Goal: Information Seeking & Learning: Learn about a topic

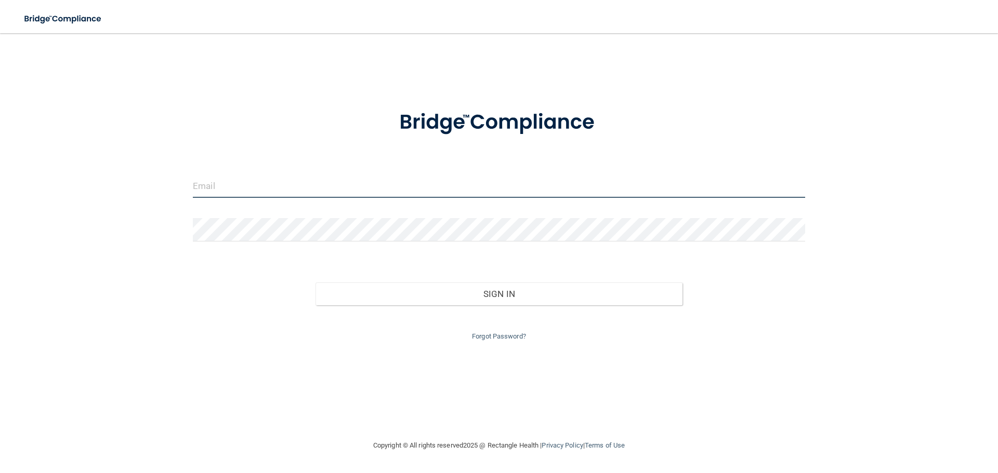
click at [292, 192] on input "email" at bounding box center [499, 186] width 612 height 23
type input "[EMAIL_ADDRESS][DOMAIN_NAME]"
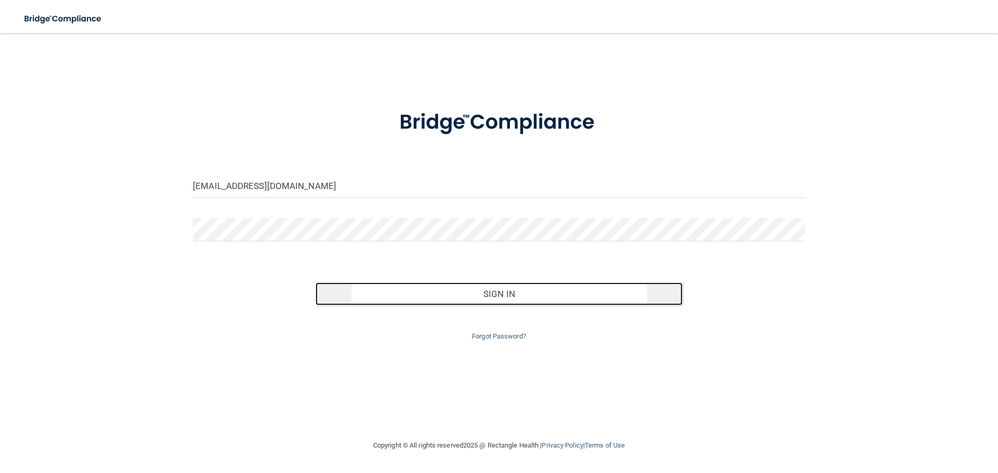
click at [512, 296] on button "Sign In" at bounding box center [498, 294] width 367 height 23
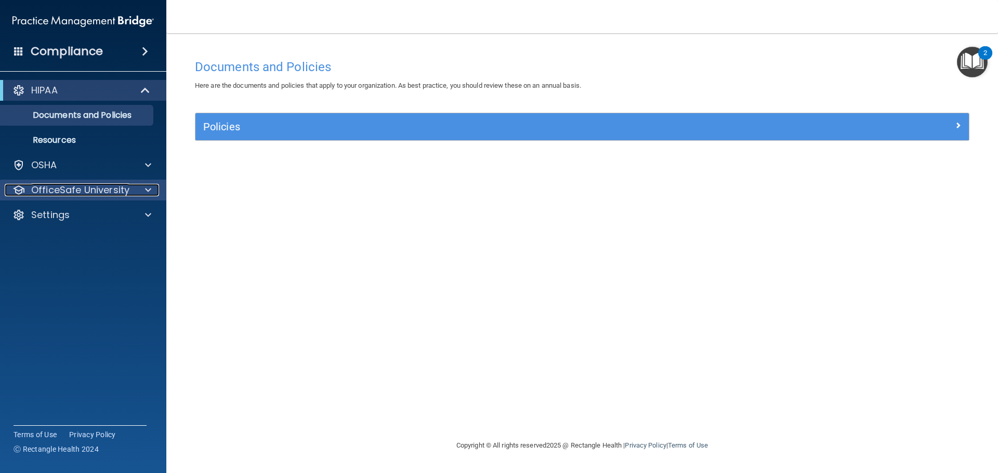
click at [80, 190] on p "OfficeSafe University" at bounding box center [80, 190] width 98 height 12
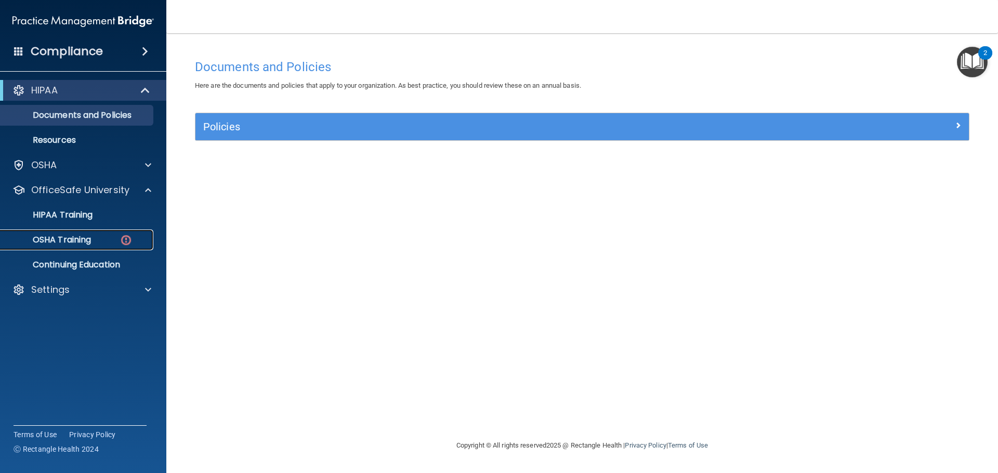
click at [99, 239] on div "OSHA Training" at bounding box center [78, 240] width 142 height 10
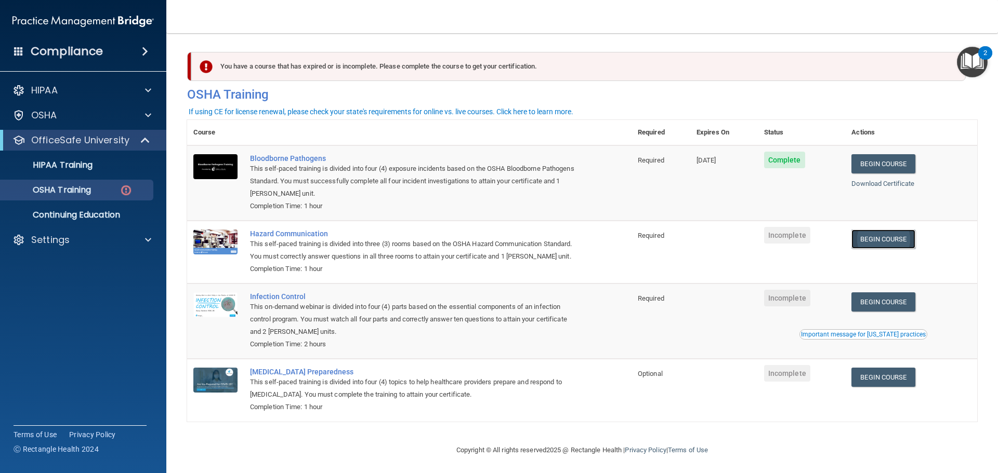
click at [890, 240] on link "Begin Course" at bounding box center [882, 239] width 63 height 19
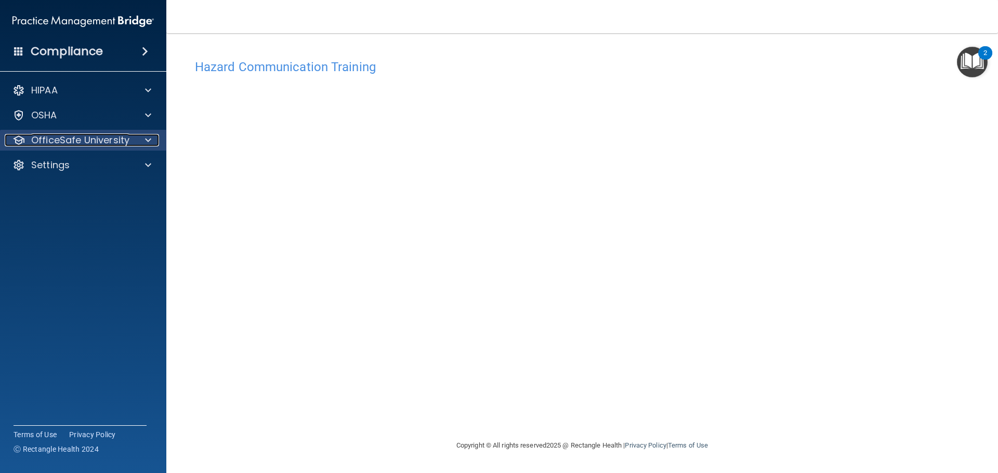
click at [147, 141] on span at bounding box center [148, 140] width 6 height 12
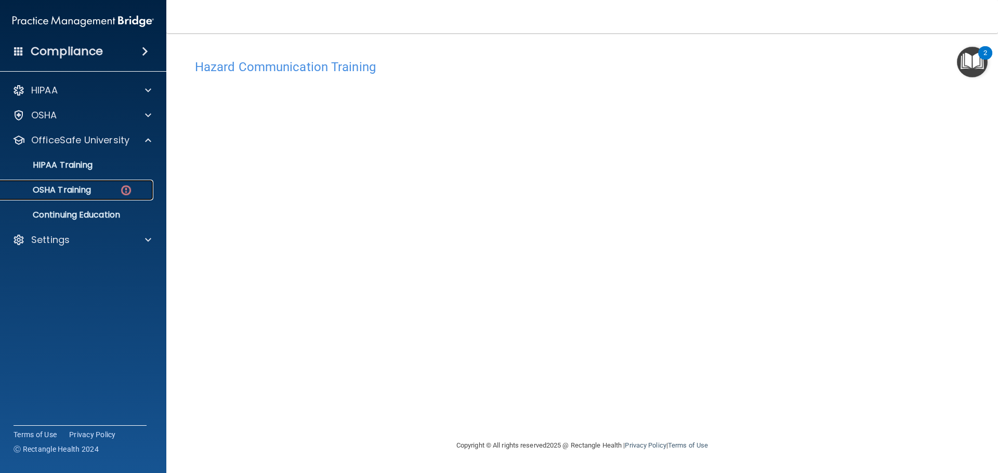
click at [130, 188] on img at bounding box center [126, 190] width 13 height 13
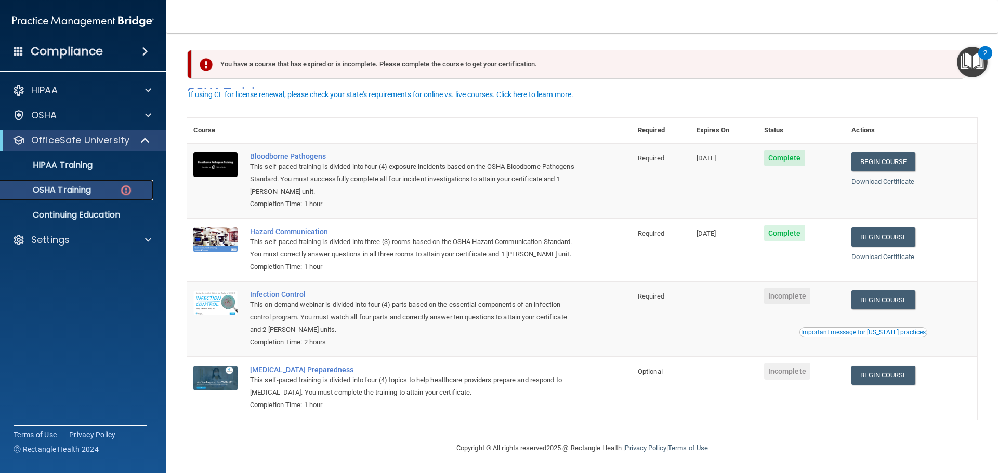
scroll to position [17, 0]
click at [878, 300] on link "Begin Course" at bounding box center [882, 299] width 63 height 19
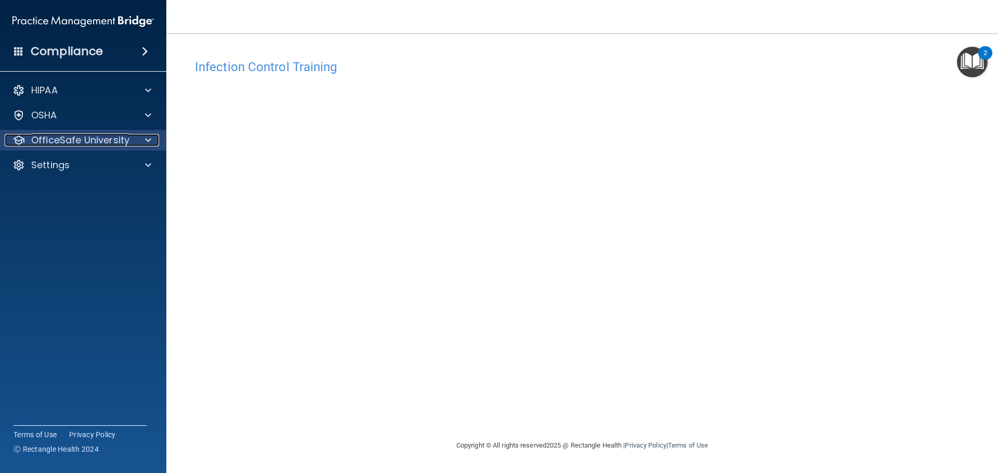
click at [145, 139] on span at bounding box center [148, 140] width 6 height 12
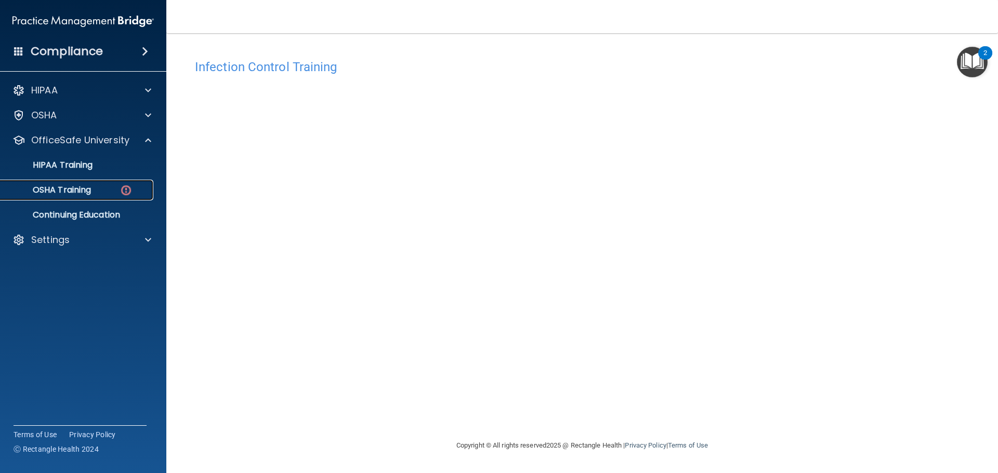
click at [131, 196] on img at bounding box center [126, 190] width 13 height 13
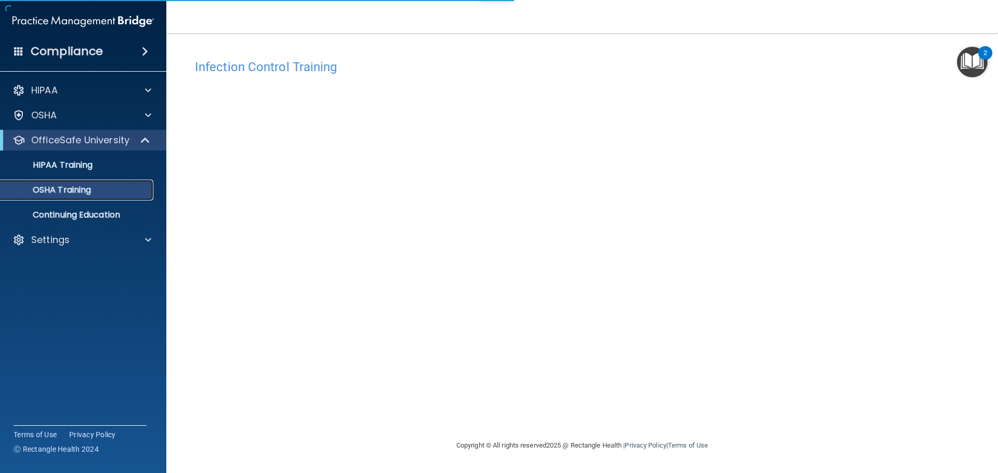
click at [131, 195] on link "OSHA Training" at bounding box center [72, 190] width 164 height 21
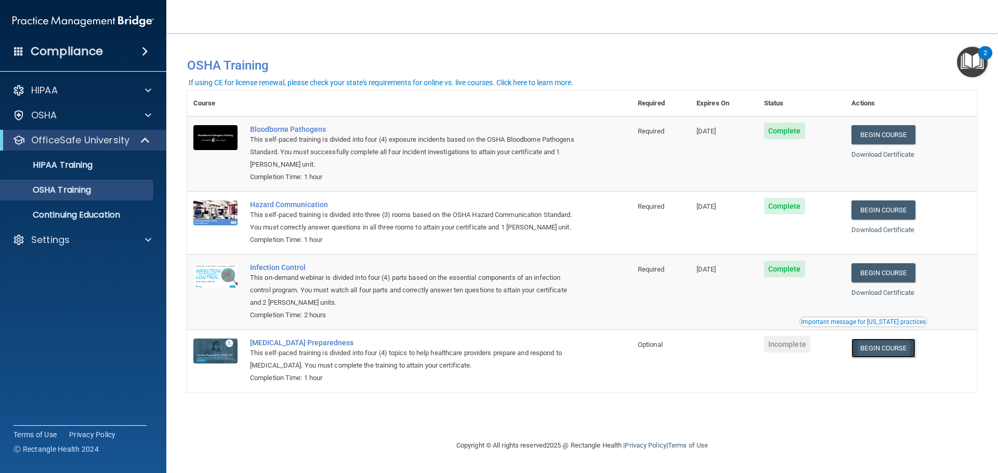
click at [894, 348] on link "Begin Course" at bounding box center [882, 348] width 63 height 19
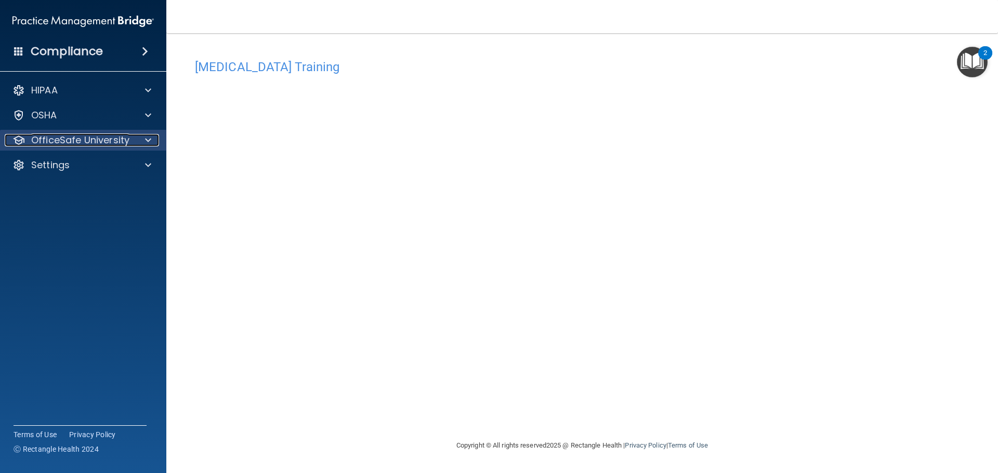
click at [140, 137] on div at bounding box center [147, 140] width 26 height 12
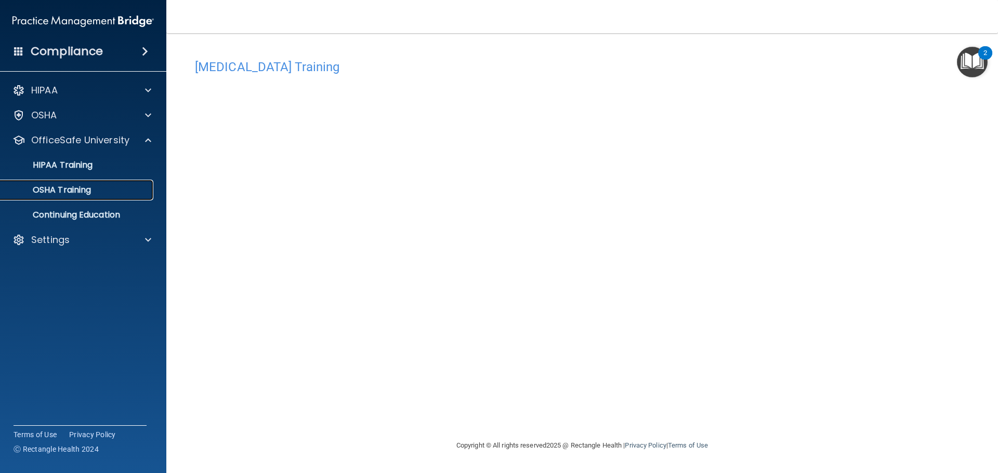
click at [118, 191] on div "OSHA Training" at bounding box center [78, 190] width 142 height 10
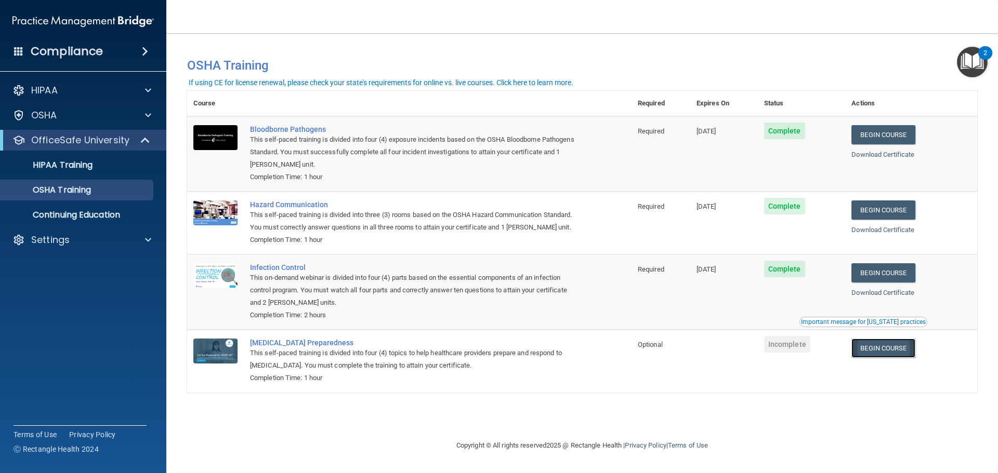
click at [894, 349] on link "Begin Course" at bounding box center [882, 348] width 63 height 19
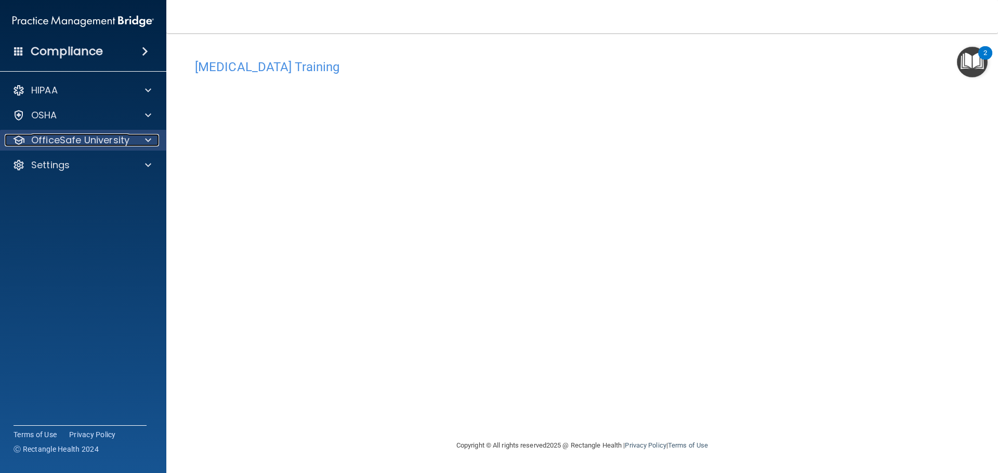
click at [134, 140] on div at bounding box center [147, 140] width 26 height 12
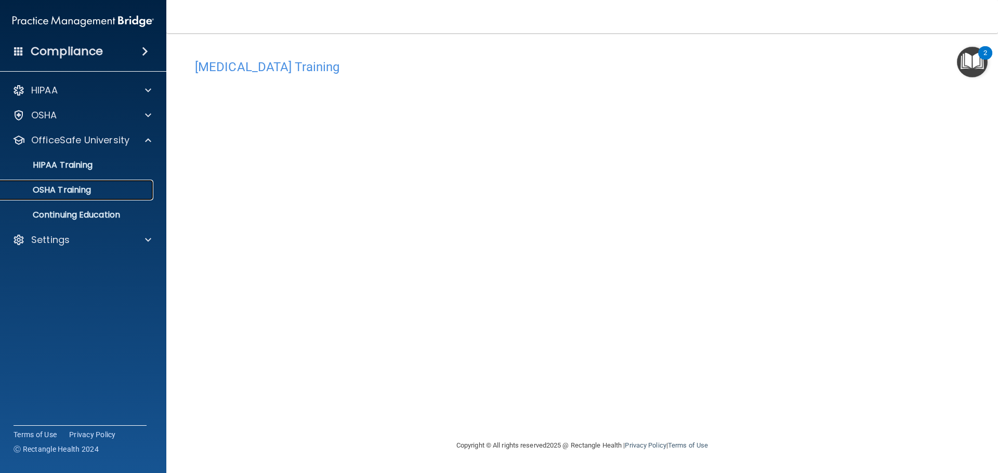
click at [114, 192] on div "OSHA Training" at bounding box center [78, 190] width 142 height 10
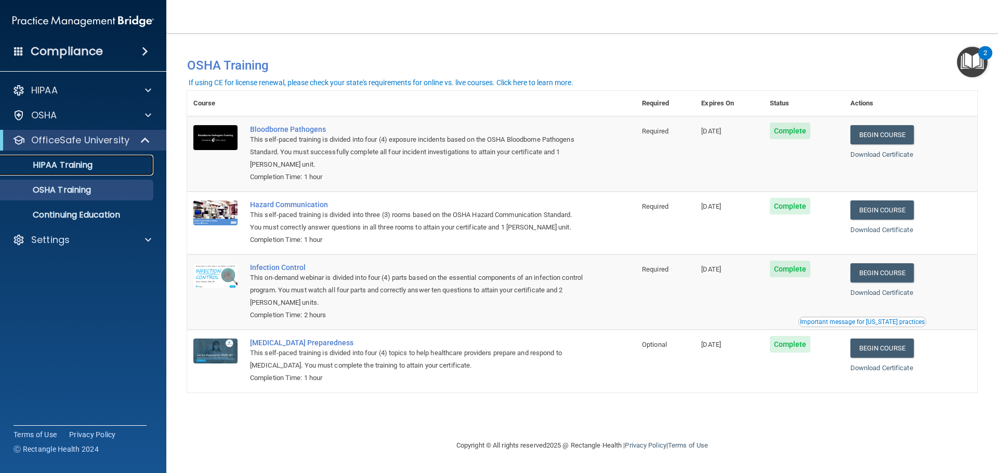
click at [76, 162] on p "HIPAA Training" at bounding box center [50, 165] width 86 height 10
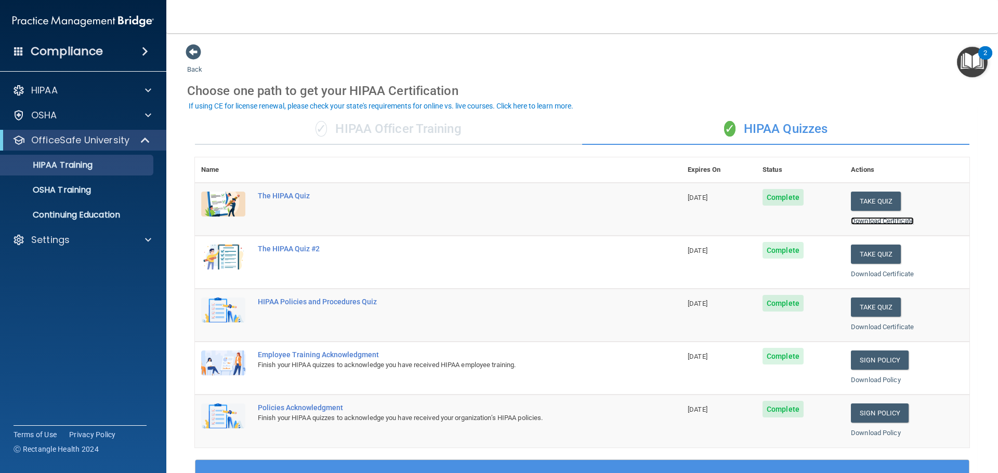
click at [866, 222] on link "Download Certificate" at bounding box center [882, 221] width 63 height 8
click at [873, 275] on link "Download Certificate" at bounding box center [882, 274] width 63 height 8
click at [880, 330] on link "Download Certificate" at bounding box center [882, 327] width 63 height 8
click at [885, 381] on link "Download Policy" at bounding box center [876, 380] width 50 height 8
click at [873, 436] on link "Download Policy" at bounding box center [876, 433] width 50 height 8
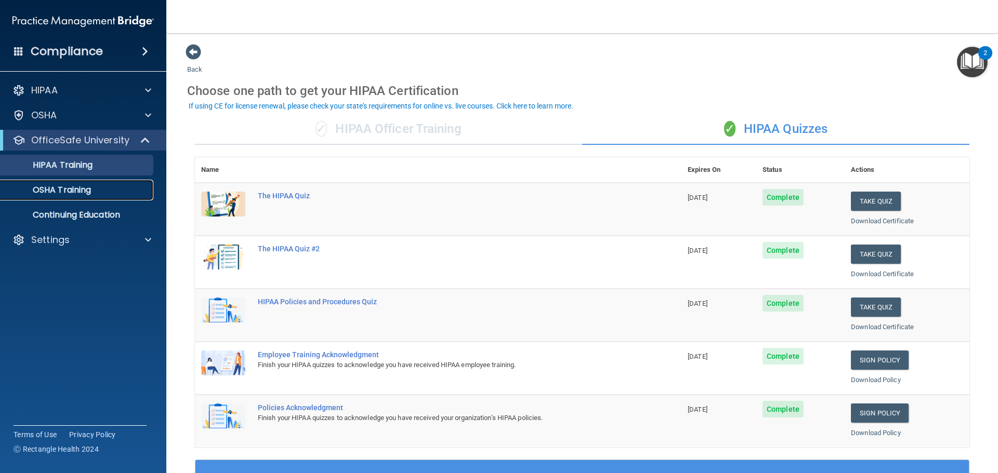
click at [58, 189] on p "OSHA Training" at bounding box center [49, 190] width 84 height 10
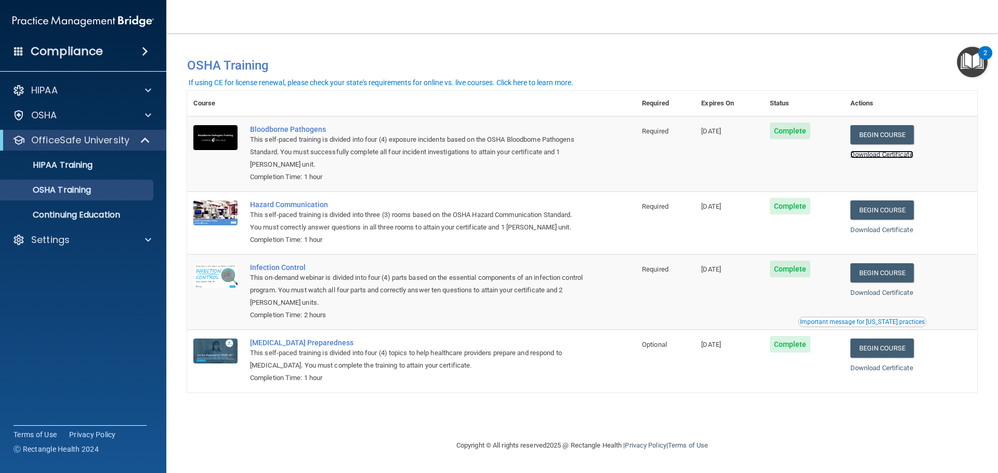
click at [886, 154] on link "Download Certificate" at bounding box center [881, 155] width 63 height 8
click at [892, 230] on link "Download Certificate" at bounding box center [881, 230] width 63 height 8
click at [889, 296] on link "Download Certificate" at bounding box center [881, 293] width 63 height 8
click at [887, 372] on link "Download Certificate" at bounding box center [881, 368] width 63 height 8
click at [887, 233] on link "Download Certificate" at bounding box center [881, 230] width 63 height 8
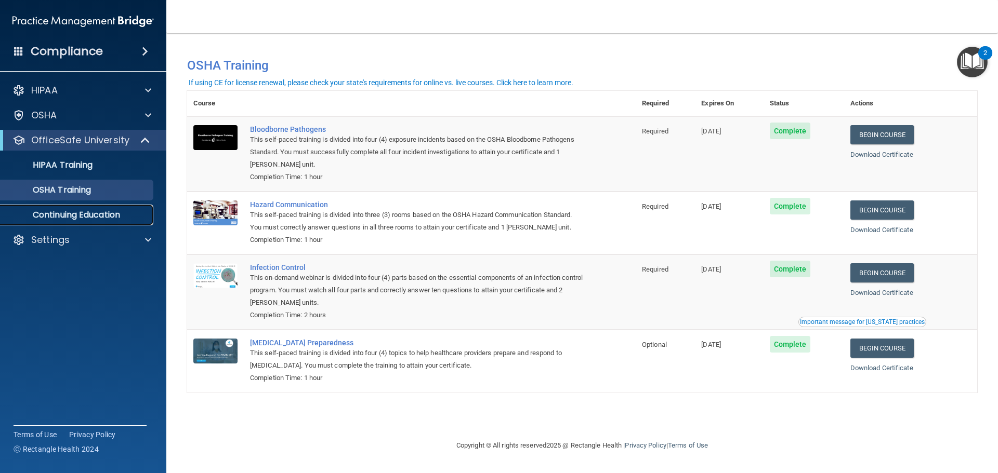
click at [84, 215] on p "Continuing Education" at bounding box center [78, 215] width 142 height 10
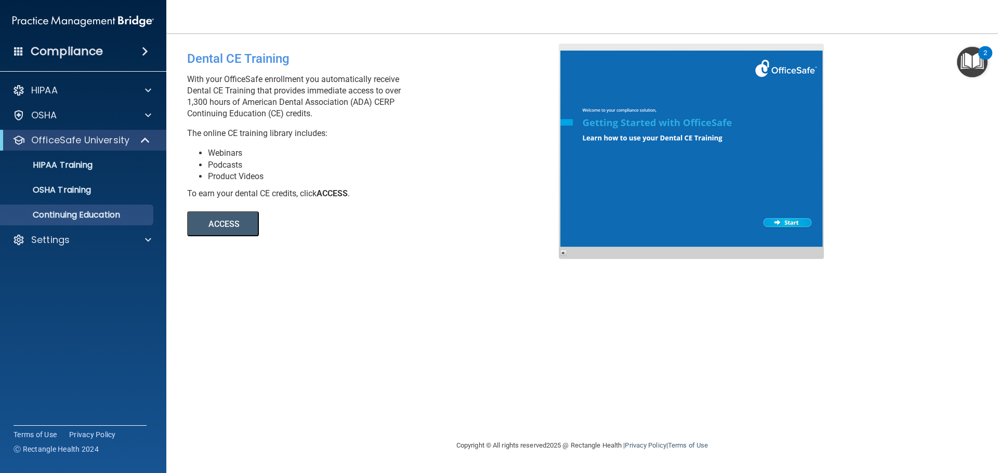
click at [232, 223] on button "ACCESS" at bounding box center [223, 223] width 72 height 25
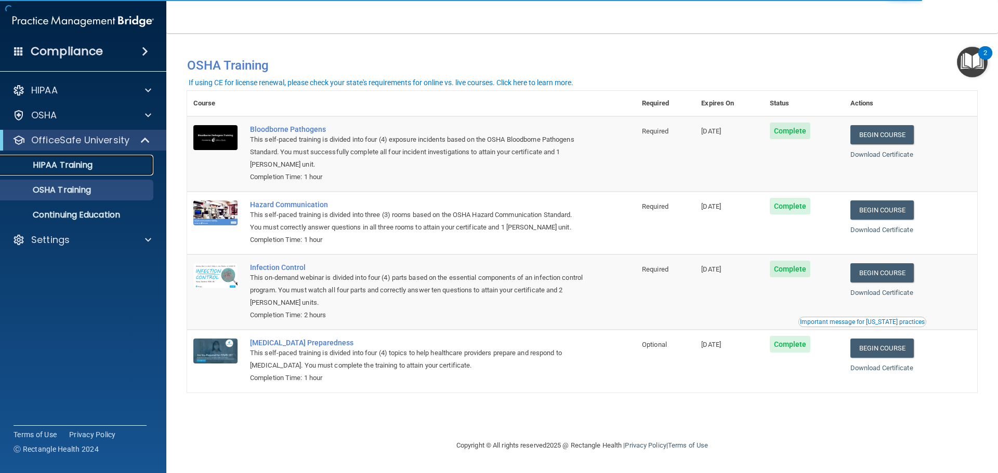
click at [97, 174] on link "HIPAA Training" at bounding box center [72, 165] width 164 height 21
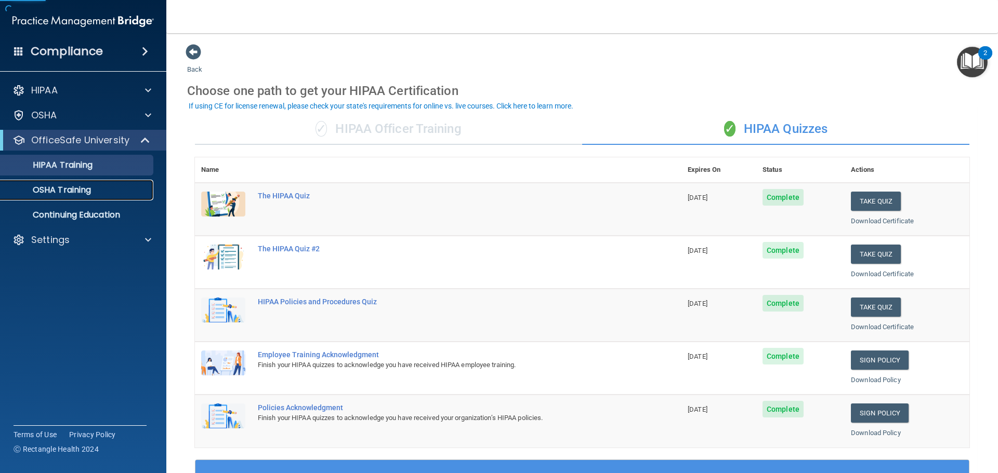
click at [99, 190] on div "OSHA Training" at bounding box center [78, 190] width 142 height 10
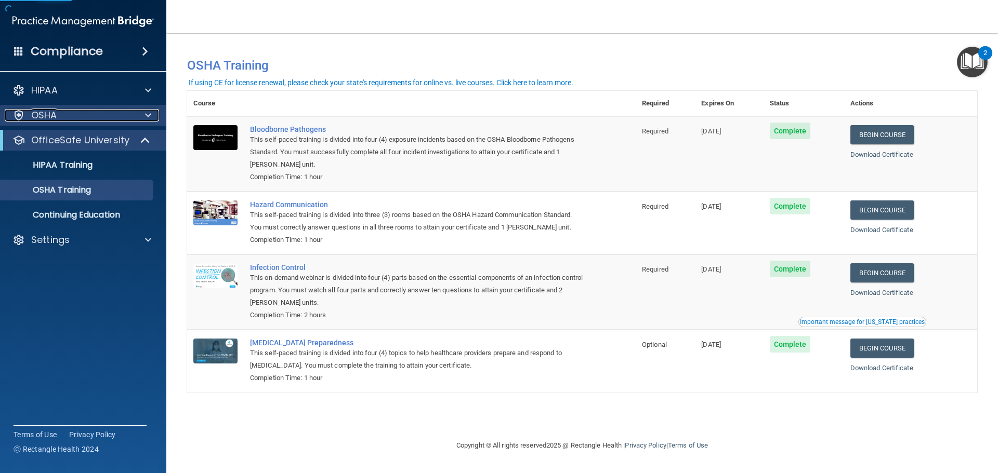
click at [143, 117] on div at bounding box center [147, 115] width 26 height 12
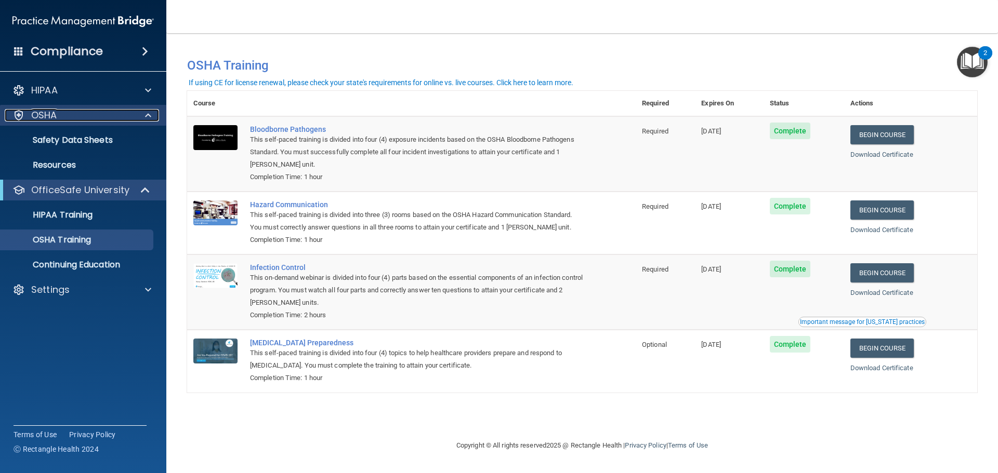
click at [143, 117] on div at bounding box center [147, 115] width 26 height 12
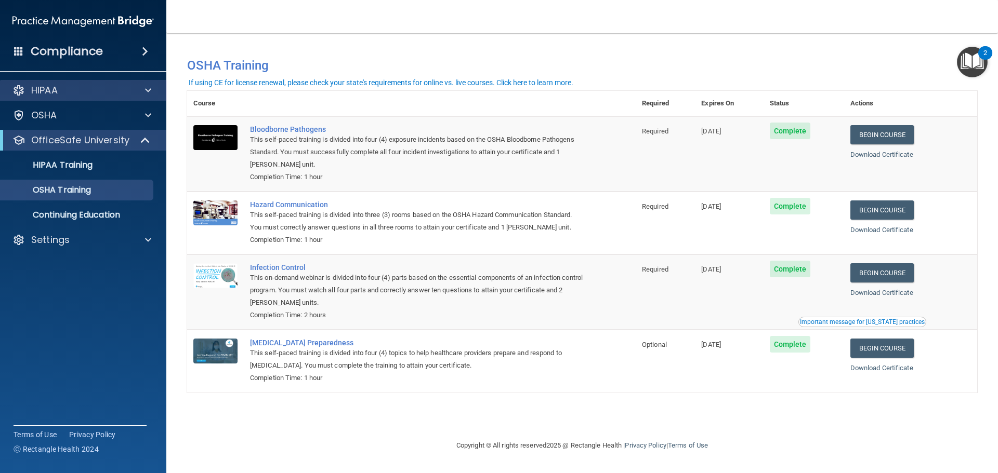
click at [148, 100] on div "HIPAA" at bounding box center [83, 90] width 167 height 21
click at [150, 95] on span at bounding box center [148, 90] width 6 height 12
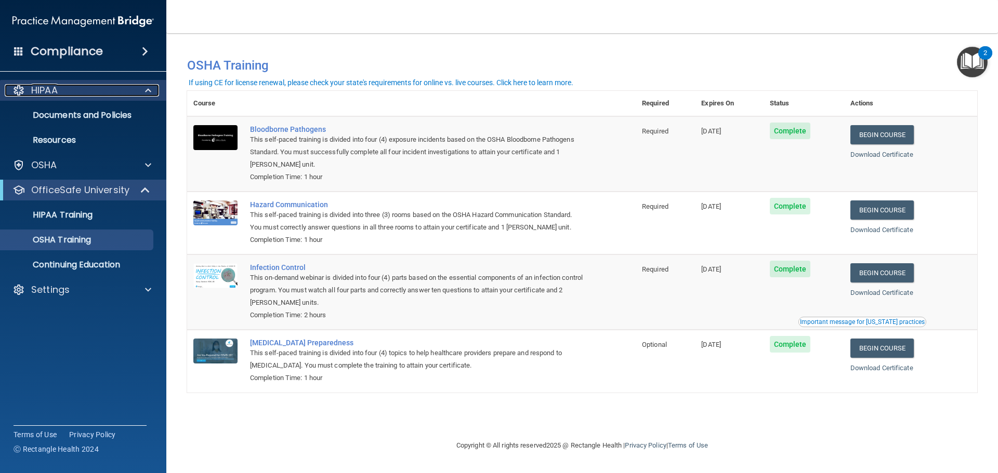
click at [148, 88] on span at bounding box center [148, 90] width 6 height 12
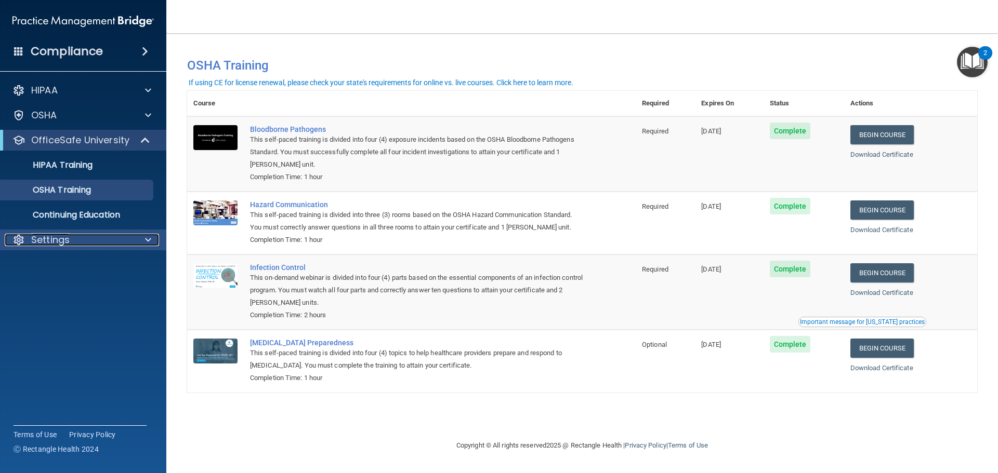
click at [126, 240] on div "Settings" at bounding box center [69, 240] width 129 height 12
